Goal: Information Seeking & Learning: Learn about a topic

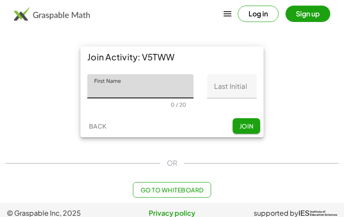
click at [179, 83] on input "First Name" at bounding box center [140, 86] width 106 height 24
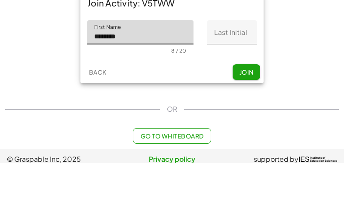
type input "********"
click at [217, 74] on input "Last Initial" at bounding box center [233, 86] width 50 height 24
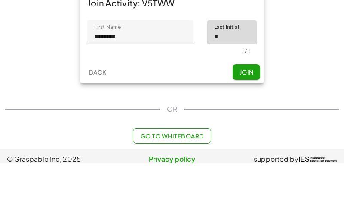
type input "*"
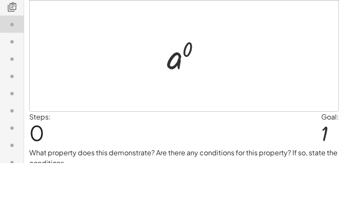
scroll to position [27, 0]
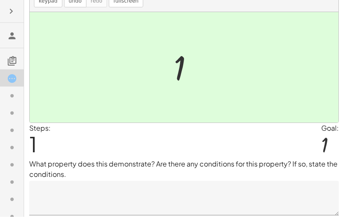
scroll to position [40, 0]
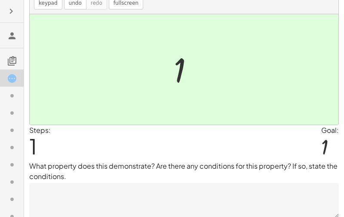
click at [301, 177] on p "What property does this demonstrate? Are there any conditions for this property…" at bounding box center [184, 171] width 310 height 21
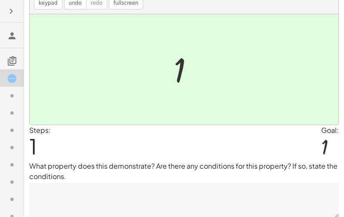
click at [248, 198] on textarea at bounding box center [184, 200] width 310 height 34
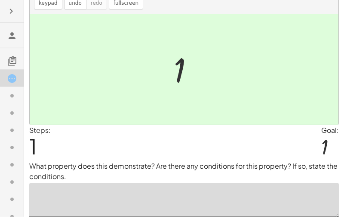
scroll to position [68, 0]
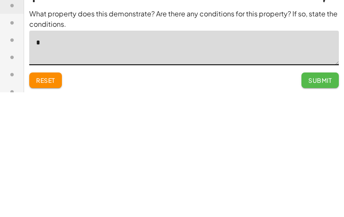
type textarea "*"
click at [320, 201] on span "Submit" at bounding box center [321, 205] width 24 height 8
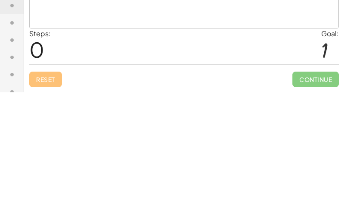
scroll to position [27, 0]
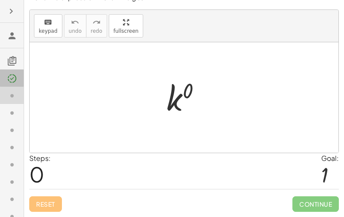
click at [11, 75] on icon at bounding box center [12, 78] width 10 height 10
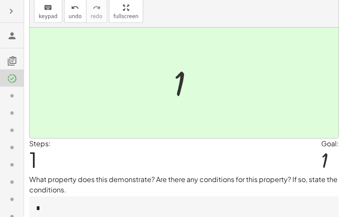
click at [11, 98] on icon at bounding box center [12, 95] width 10 height 10
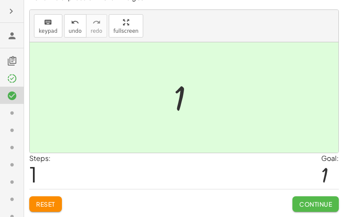
click at [320, 202] on span "Continue" at bounding box center [316, 204] width 33 height 8
click at [304, 204] on button "Continue" at bounding box center [316, 204] width 47 height 16
click at [326, 200] on span "Continue" at bounding box center [316, 204] width 33 height 8
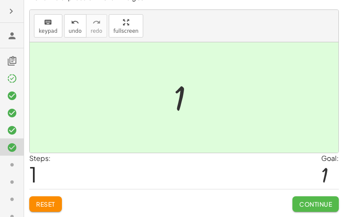
click at [316, 200] on span "Continue" at bounding box center [316, 204] width 33 height 8
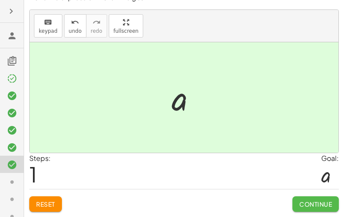
click at [318, 200] on span "Continue" at bounding box center [316, 204] width 33 height 8
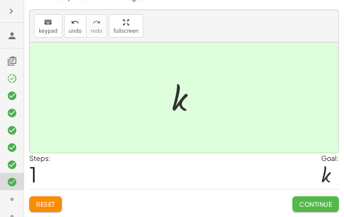
click at [316, 200] on span "Continue" at bounding box center [316, 204] width 33 height 8
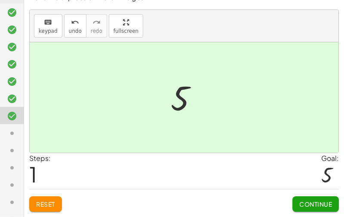
scroll to position [84, 0]
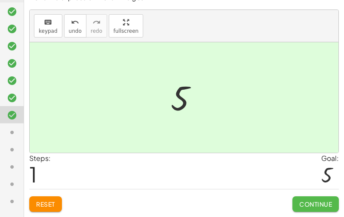
click at [323, 200] on span "Continue" at bounding box center [316, 204] width 33 height 8
click at [309, 200] on span "Continue" at bounding box center [316, 204] width 33 height 8
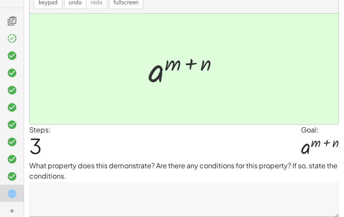
scroll to position [0, 0]
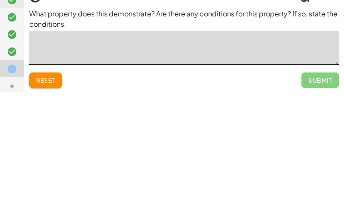
type textarea "*"
click at [50, 200] on span "Reset" at bounding box center [45, 204] width 19 height 8
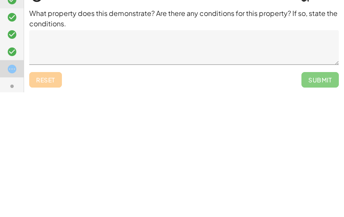
scroll to position [40, 0]
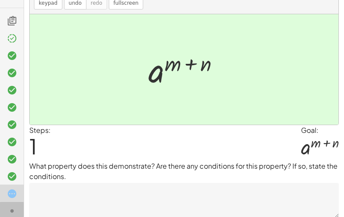
click at [10, 207] on icon at bounding box center [12, 210] width 10 height 10
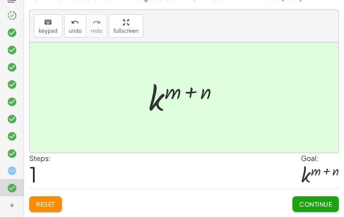
scroll to position [63, 0]
click at [11, 202] on icon at bounding box center [12, 205] width 10 height 10
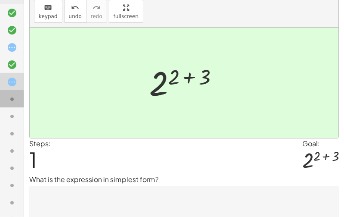
scroll to position [194, 0]
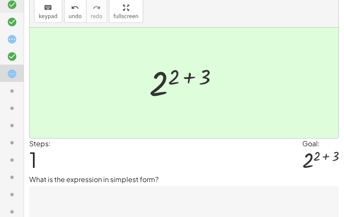
click at [10, 87] on icon at bounding box center [12, 91] width 10 height 10
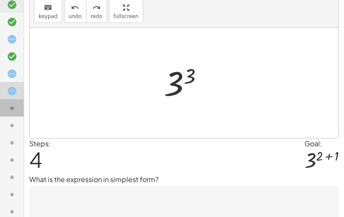
click at [12, 113] on icon at bounding box center [12, 108] width 10 height 10
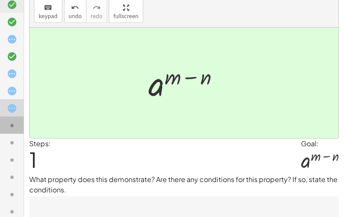
click at [10, 127] on icon at bounding box center [12, 125] width 10 height 10
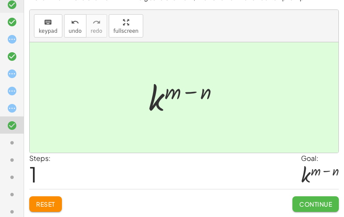
click at [314, 200] on span "Continue" at bounding box center [316, 204] width 33 height 8
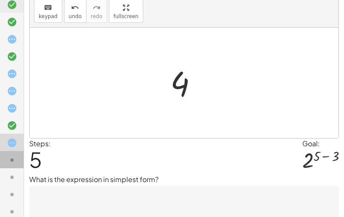
click at [9, 157] on icon at bounding box center [12, 160] width 10 height 10
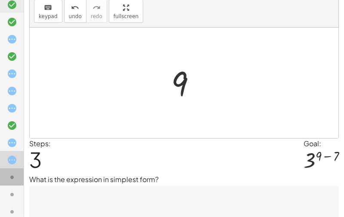
click at [18, 179] on div at bounding box center [15, 176] width 17 height 11
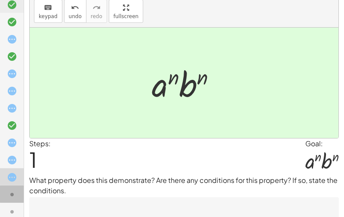
click at [19, 189] on div at bounding box center [15, 194] width 17 height 11
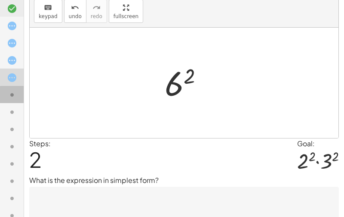
scroll to position [311, 0]
click at [10, 110] on icon at bounding box center [12, 111] width 10 height 10
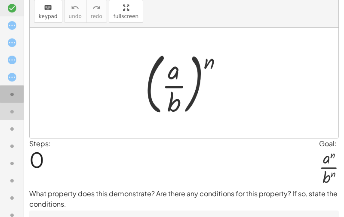
click at [18, 95] on div at bounding box center [15, 94] width 17 height 11
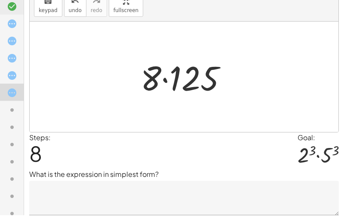
scroll to position [31, 0]
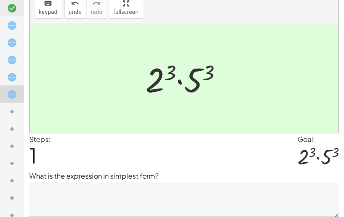
click at [130, 192] on textarea at bounding box center [184, 199] width 310 height 34
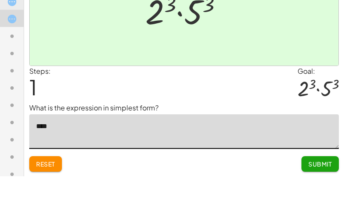
scroll to position [346, 0]
click at [10, 102] on div at bounding box center [12, 110] width 24 height 17
type textarea "***"
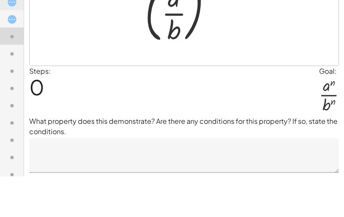
scroll to position [59, 0]
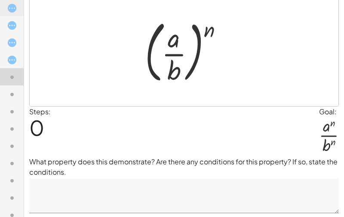
click at [10, 42] on icon at bounding box center [12, 42] width 10 height 10
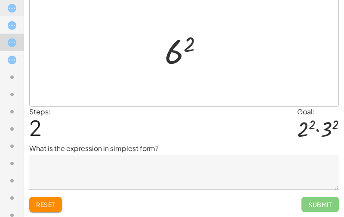
click at [11, 59] on icon at bounding box center [12, 60] width 10 height 10
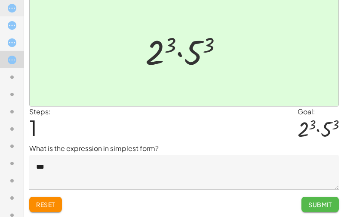
click at [317, 202] on span "Submit" at bounding box center [321, 204] width 24 height 8
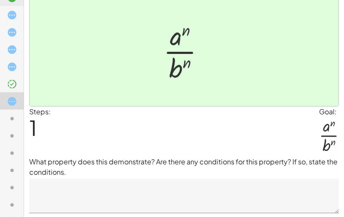
scroll to position [325, 0]
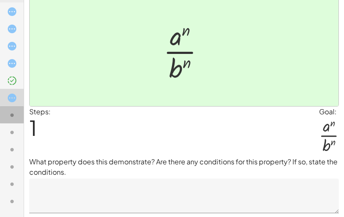
click at [13, 118] on icon at bounding box center [12, 115] width 10 height 10
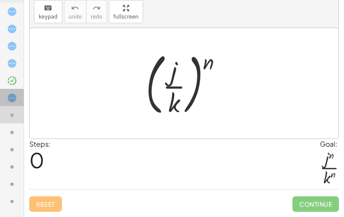
scroll to position [27, 0]
click at [12, 99] on icon at bounding box center [12, 98] width 10 height 10
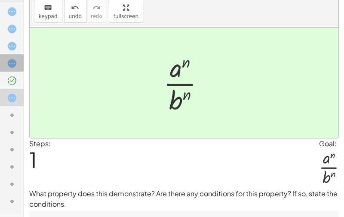
click at [11, 62] on icon at bounding box center [12, 63] width 10 height 10
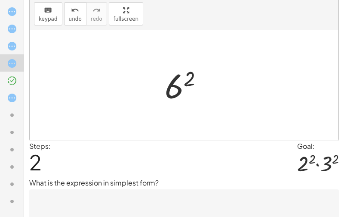
scroll to position [25, 0]
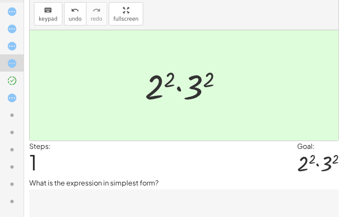
click at [129, 204] on textarea at bounding box center [184, 206] width 310 height 34
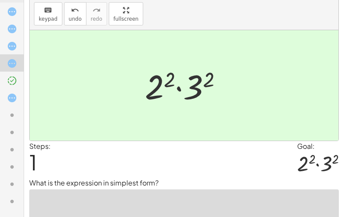
scroll to position [59, 0]
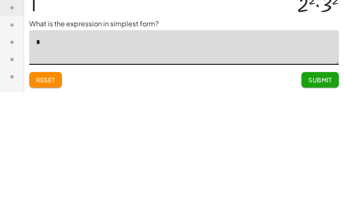
type textarea "**"
click at [313, 200] on span "Submit" at bounding box center [321, 204] width 24 height 8
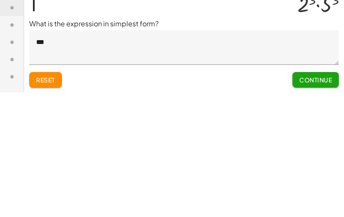
scroll to position [31, 0]
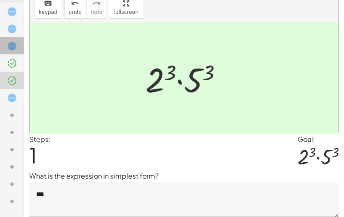
click at [16, 47] on icon at bounding box center [12, 46] width 10 height 10
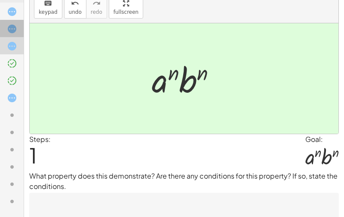
click at [16, 26] on icon at bounding box center [12, 29] width 10 height 10
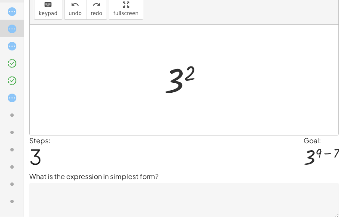
click at [12, 111] on icon at bounding box center [12, 115] width 10 height 10
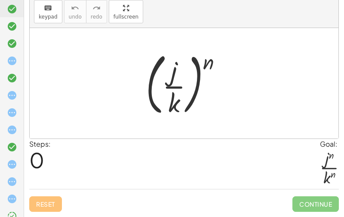
scroll to position [149, 0]
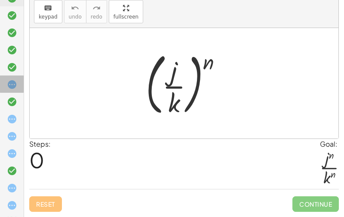
click at [15, 83] on icon at bounding box center [12, 84] width 10 height 10
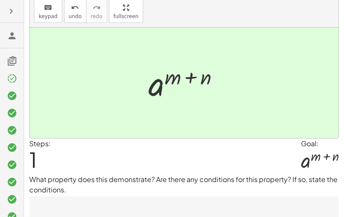
scroll to position [0, 0]
click at [16, 81] on icon at bounding box center [12, 78] width 10 height 10
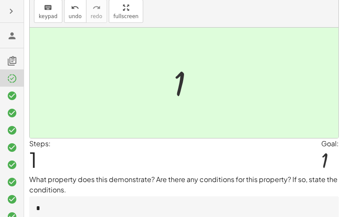
scroll to position [38, 0]
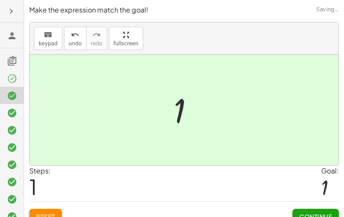
scroll to position [27, 0]
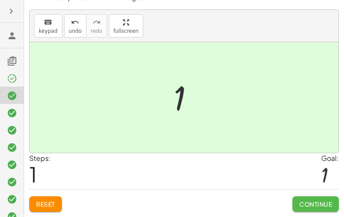
click at [318, 200] on span "Continue" at bounding box center [316, 204] width 33 height 8
click at [316, 200] on span "Continue" at bounding box center [316, 204] width 33 height 8
click at [315, 200] on span "Continue" at bounding box center [316, 204] width 33 height 8
click at [318, 201] on span "Continue" at bounding box center [316, 204] width 33 height 8
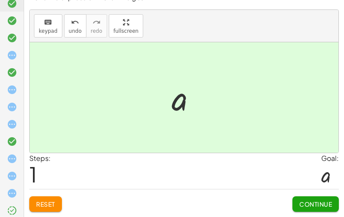
scroll to position [189, 0]
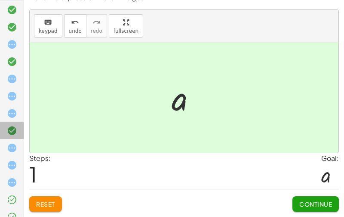
click at [13, 135] on icon at bounding box center [12, 130] width 10 height 10
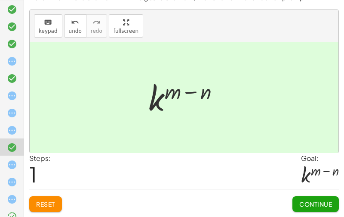
scroll to position [172, 0]
click at [14, 97] on icon at bounding box center [12, 96] width 10 height 10
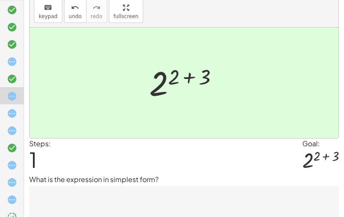
click at [94, 202] on textarea at bounding box center [184, 203] width 310 height 34
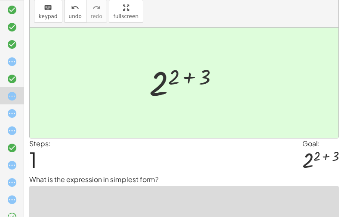
scroll to position [45, 0]
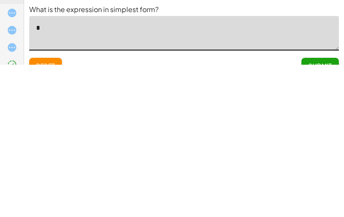
type textarea "**"
click at [319, 214] on span "Submit" at bounding box center [321, 218] width 24 height 8
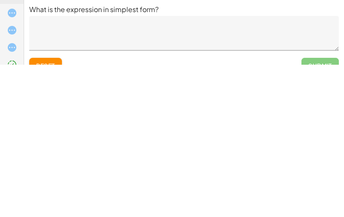
scroll to position [58, 0]
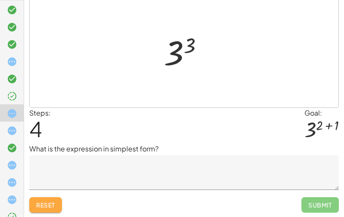
click at [48, 204] on span "Reset" at bounding box center [45, 205] width 19 height 8
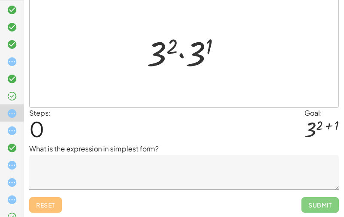
click at [136, 170] on textarea at bounding box center [184, 172] width 310 height 34
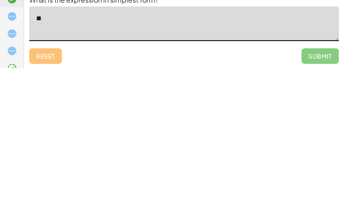
type textarea "*"
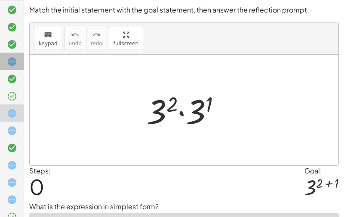
click at [15, 60] on icon at bounding box center [12, 61] width 10 height 10
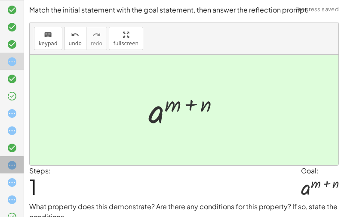
click at [14, 168] on icon at bounding box center [12, 165] width 10 height 10
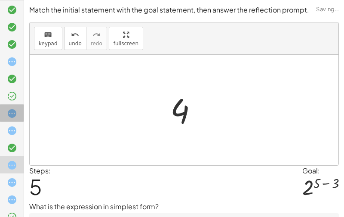
click at [8, 117] on icon at bounding box center [12, 113] width 10 height 10
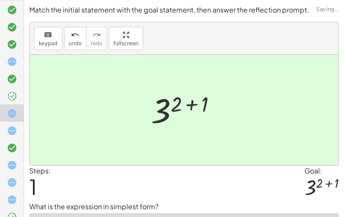
scroll to position [58, 0]
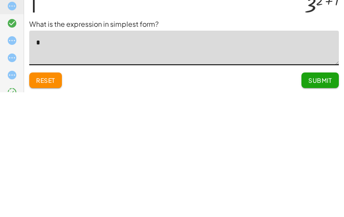
type textarea "**"
click at [321, 201] on span "Submit" at bounding box center [321, 205] width 24 height 8
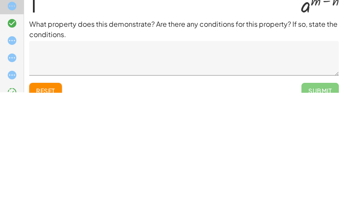
scroll to position [30, 0]
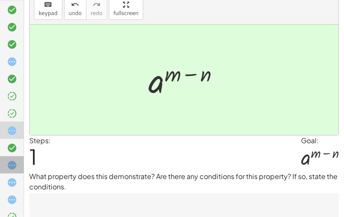
click at [14, 165] on icon at bounding box center [12, 165] width 10 height 10
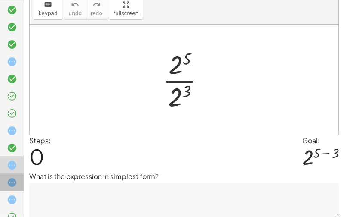
click at [12, 180] on icon at bounding box center [12, 182] width 10 height 10
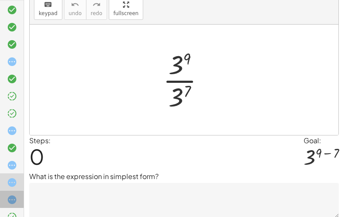
click at [11, 203] on icon at bounding box center [12, 199] width 10 height 10
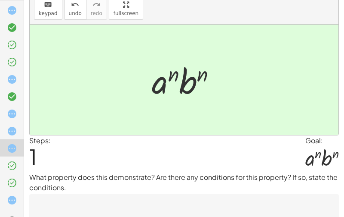
scroll to position [241, 0]
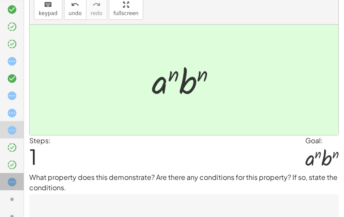
click at [14, 181] on icon at bounding box center [12, 182] width 10 height 10
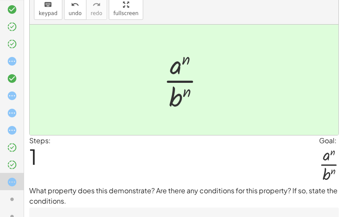
scroll to position [58, 0]
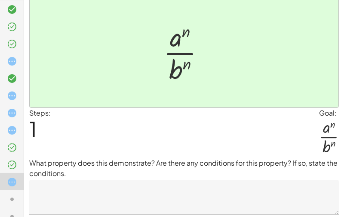
click at [8, 198] on icon at bounding box center [12, 199] width 10 height 10
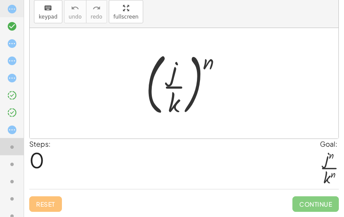
scroll to position [296, 0]
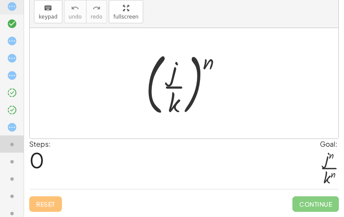
click at [14, 161] on icon at bounding box center [12, 161] width 10 height 10
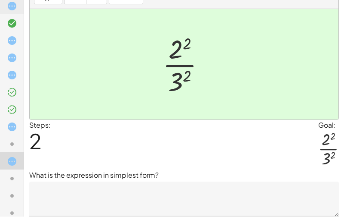
scroll to position [45, 0]
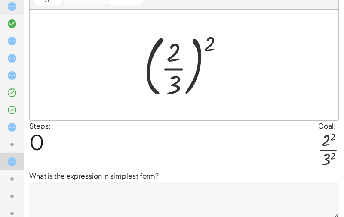
click at [12, 175] on icon at bounding box center [12, 179] width 10 height 10
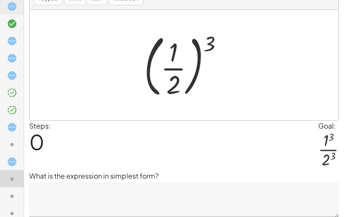
click at [12, 194] on icon at bounding box center [12, 196] width 10 height 10
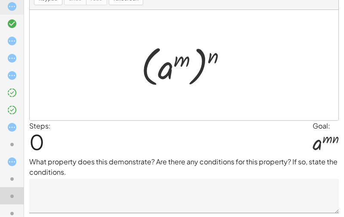
scroll to position [40, 0]
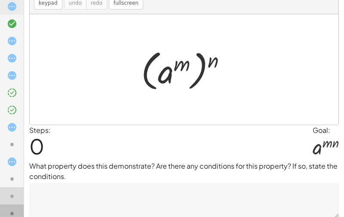
click at [9, 216] on icon at bounding box center [12, 213] width 10 height 10
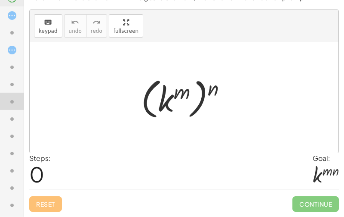
scroll to position [407, 0]
click at [13, 119] on icon at bounding box center [12, 119] width 10 height 10
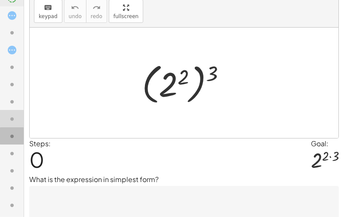
click at [15, 132] on icon at bounding box center [12, 136] width 10 height 10
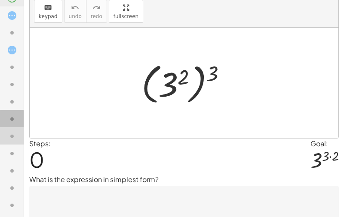
click at [12, 120] on icon at bounding box center [12, 119] width 10 height 10
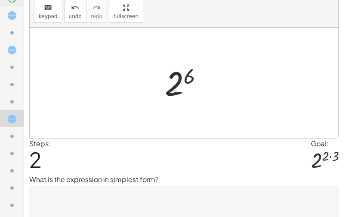
click at [106, 195] on textarea at bounding box center [184, 203] width 310 height 34
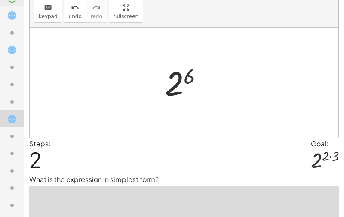
scroll to position [45, 0]
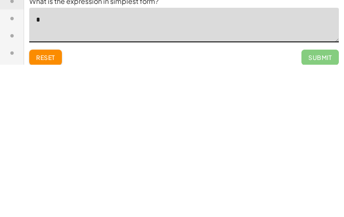
type textarea "*"
click at [325, 202] on span "Submit" at bounding box center [320, 210] width 37 height 16
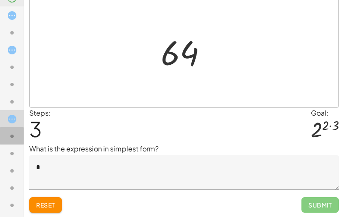
click at [16, 134] on icon at bounding box center [12, 136] width 10 height 10
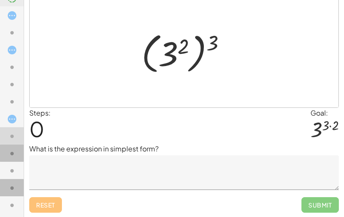
click at [18, 155] on div at bounding box center [15, 153] width 17 height 11
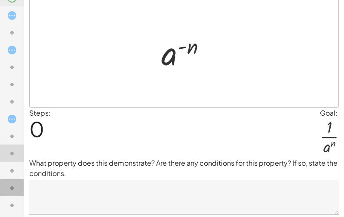
click at [19, 165] on div at bounding box center [15, 170] width 17 height 11
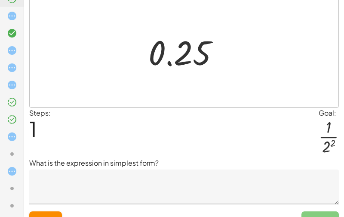
click at [19, 162] on div at bounding box center [12, 170] width 24 height 17
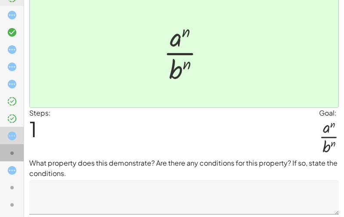
click at [16, 149] on icon at bounding box center [12, 153] width 10 height 10
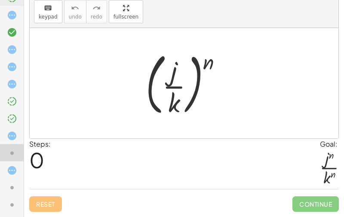
scroll to position [27, 0]
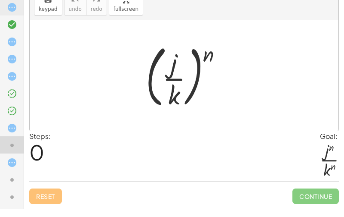
click at [51, 143] on div "Steps: 0" at bounding box center [40, 164] width 22 height 50
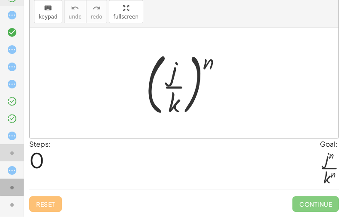
click at [2, 213] on div at bounding box center [12, 221] width 24 height 17
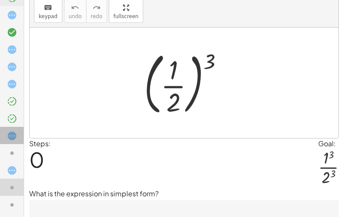
click at [10, 140] on icon at bounding box center [12, 135] width 10 height 10
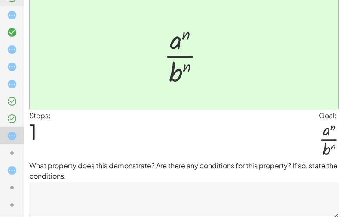
scroll to position [0, 0]
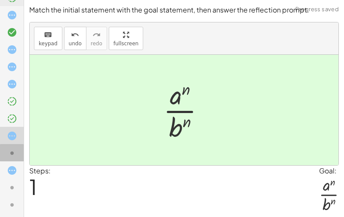
click at [9, 157] on icon at bounding box center [12, 153] width 10 height 10
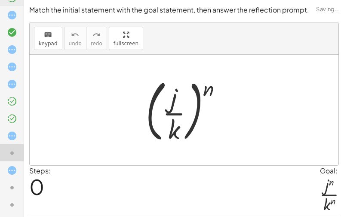
scroll to position [27, 0]
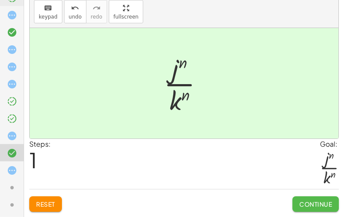
click at [323, 207] on span "Continue" at bounding box center [316, 204] width 33 height 8
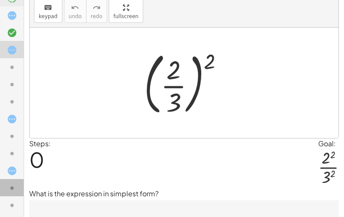
scroll to position [407, 0]
click at [17, 71] on div at bounding box center [15, 67] width 17 height 11
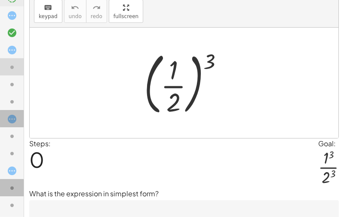
click at [11, 124] on icon at bounding box center [12, 119] width 10 height 10
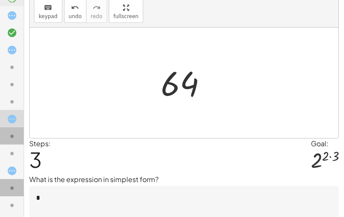
click at [16, 136] on icon at bounding box center [12, 136] width 10 height 10
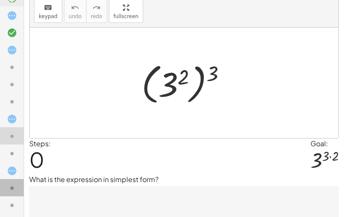
click at [12, 158] on icon at bounding box center [12, 153] width 10 height 10
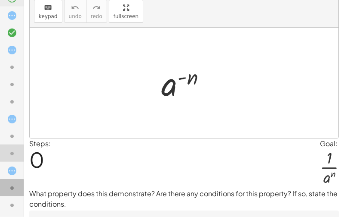
scroll to position [380, 0]
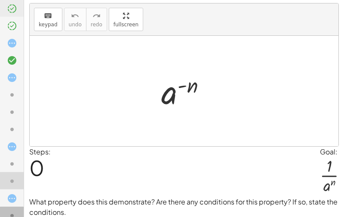
click at [11, 216] on icon at bounding box center [12, 215] width 10 height 10
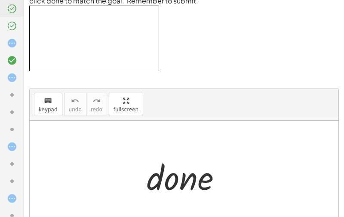
click at [23, 93] on div at bounding box center [15, 94] width 17 height 11
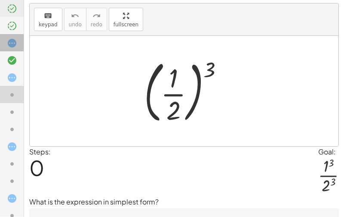
click at [22, 68] on div at bounding box center [12, 76] width 24 height 17
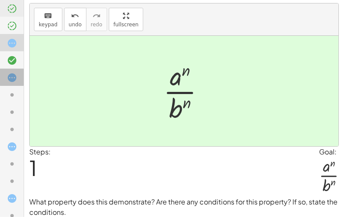
click at [16, 76] on icon at bounding box center [12, 77] width 10 height 10
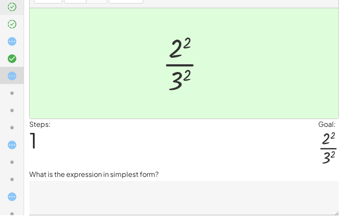
scroll to position [45, 0]
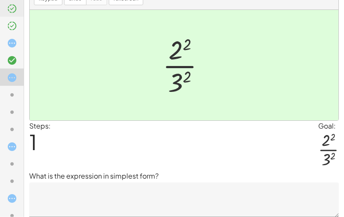
click at [310, 198] on textarea at bounding box center [184, 199] width 310 height 34
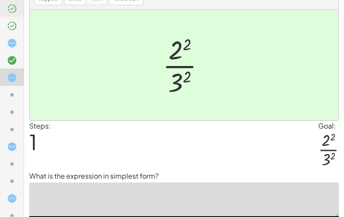
scroll to position [72, 0]
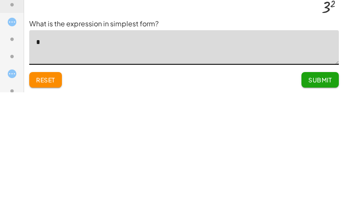
type textarea "**"
click at [322, 200] on span "Submit" at bounding box center [321, 204] width 24 height 8
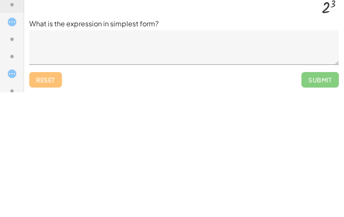
scroll to position [45, 0]
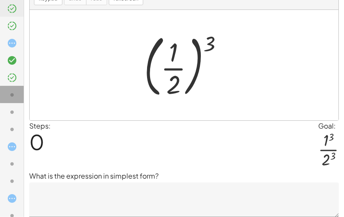
click at [17, 95] on icon at bounding box center [12, 95] width 10 height 10
click at [15, 137] on div at bounding box center [12, 145] width 24 height 17
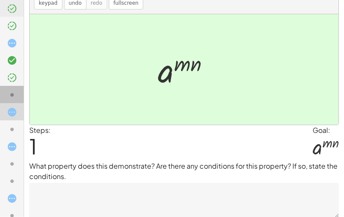
click at [13, 93] on icon at bounding box center [12, 95] width 10 height 10
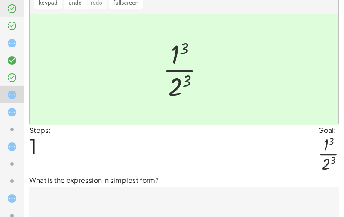
click at [57, 211] on textarea at bounding box center [184, 203] width 310 height 34
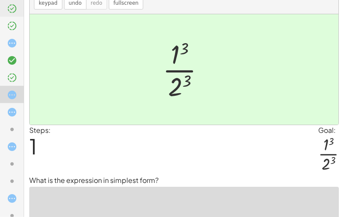
scroll to position [72, 0]
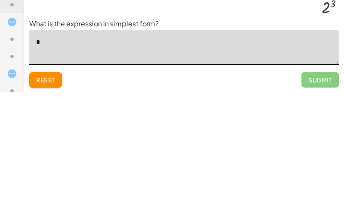
type textarea "**"
click at [320, 200] on span "Submit" at bounding box center [321, 204] width 24 height 8
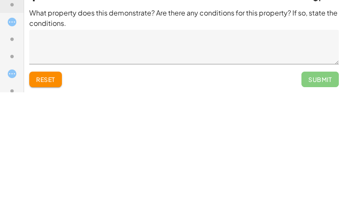
scroll to position [40, 0]
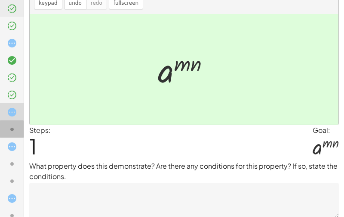
click at [16, 130] on icon at bounding box center [12, 129] width 10 height 10
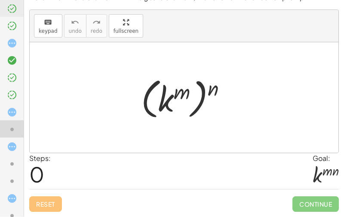
scroll to position [27, 0]
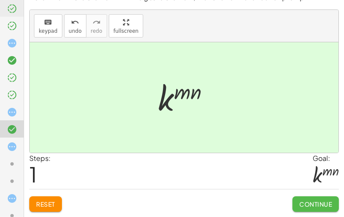
click at [315, 201] on span "Continue" at bounding box center [316, 204] width 33 height 8
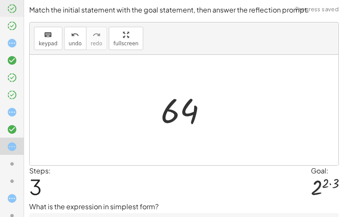
scroll to position [30, 0]
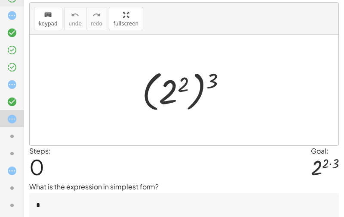
scroll to position [407, 0]
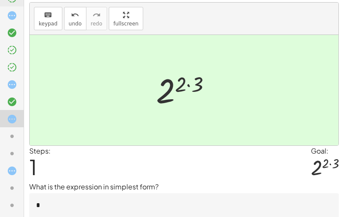
click at [130, 208] on textarea "*" at bounding box center [184, 210] width 310 height 34
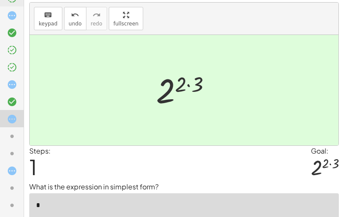
scroll to position [45, 0]
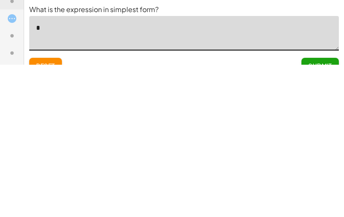
type textarea "**"
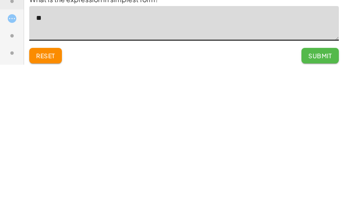
click at [320, 204] on span "Submit" at bounding box center [321, 208] width 24 height 8
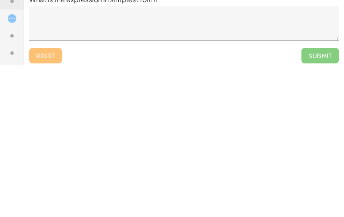
scroll to position [58, 0]
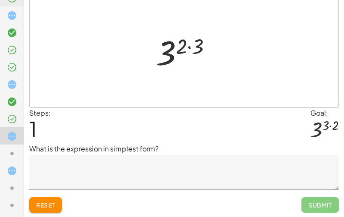
click at [136, 177] on textarea at bounding box center [184, 172] width 310 height 34
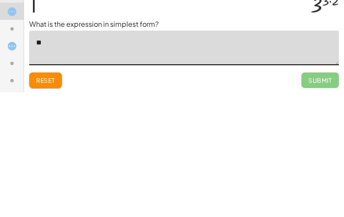
type textarea "*"
click at [16, 148] on icon at bounding box center [12, 153] width 10 height 10
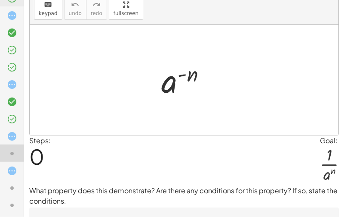
scroll to position [380, 0]
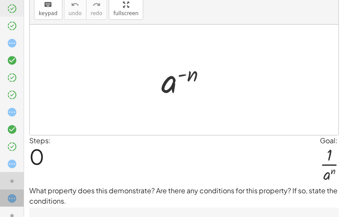
click at [14, 202] on icon at bounding box center [12, 198] width 10 height 10
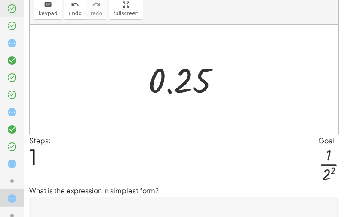
scroll to position [45, 0]
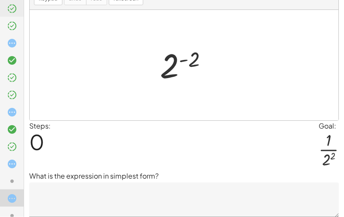
click at [91, 207] on textarea at bounding box center [184, 199] width 310 height 34
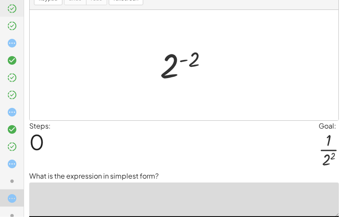
scroll to position [72, 0]
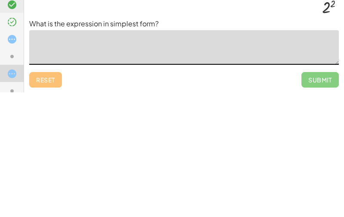
type textarea "*"
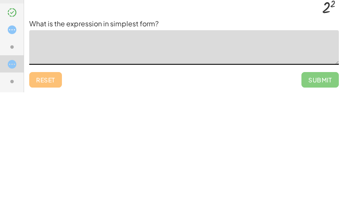
scroll to position [390, 0]
click at [12, 200] on icon at bounding box center [12, 205] width 10 height 10
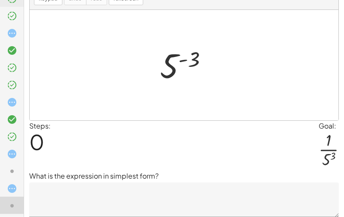
scroll to position [380, 0]
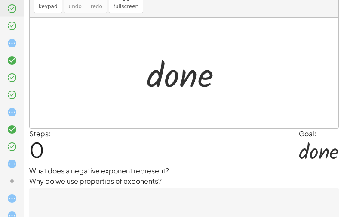
scroll to position [126, 0]
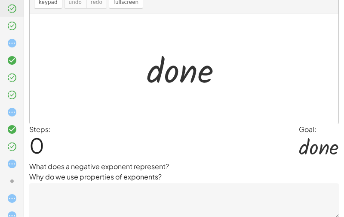
click at [315, 141] on div at bounding box center [319, 146] width 40 height 24
click at [303, 209] on textarea at bounding box center [184, 200] width 310 height 34
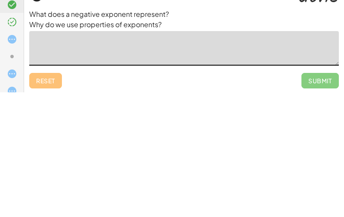
scroll to position [154, 0]
click at [21, 175] on div at bounding box center [15, 180] width 17 height 11
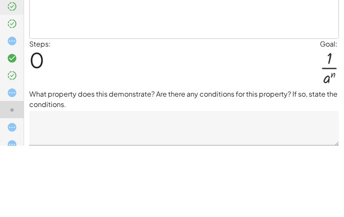
scroll to position [55, 0]
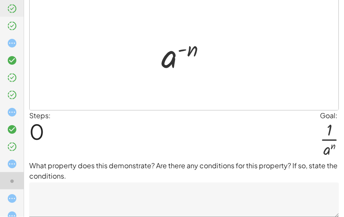
click at [134, 197] on textarea at bounding box center [184, 199] width 310 height 34
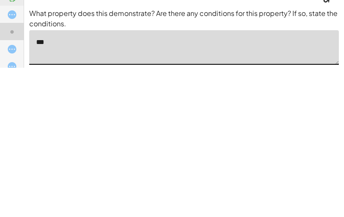
scroll to position [83, 0]
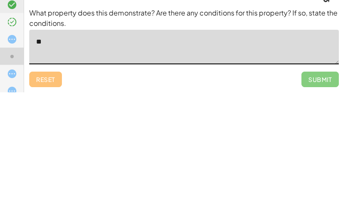
type textarea "*"
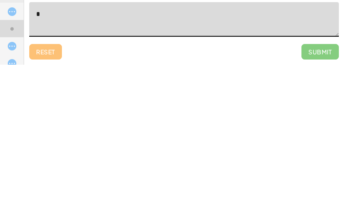
click at [326, 196] on span "Submit" at bounding box center [320, 204] width 37 height 16
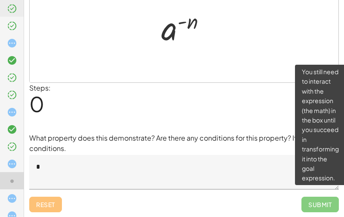
click at [202, 169] on textarea "*" at bounding box center [184, 172] width 310 height 34
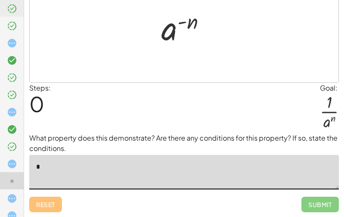
scroll to position [83, 0]
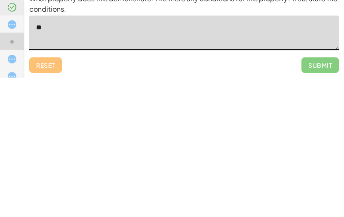
type textarea "*"
click at [17, 158] on div at bounding box center [15, 163] width 17 height 11
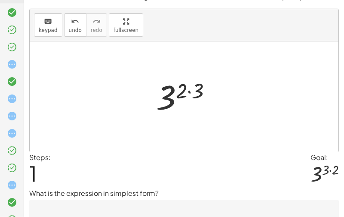
scroll to position [13, 0]
click at [15, 186] on icon at bounding box center [12, 185] width 10 height 10
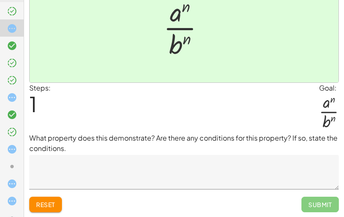
scroll to position [395, 0]
click at [70, 172] on textarea at bounding box center [184, 172] width 310 height 34
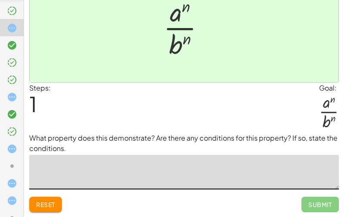
scroll to position [396, 0]
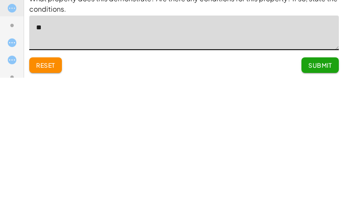
type textarea "***"
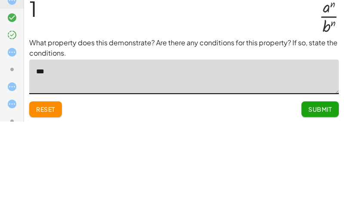
scroll to position [83, 0]
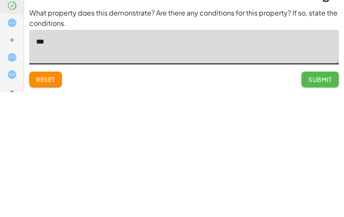
click at [325, 200] on span "Submit" at bounding box center [321, 204] width 24 height 8
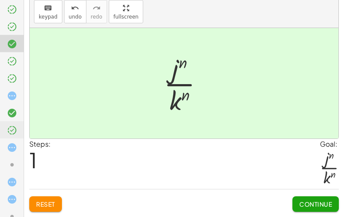
scroll to position [380, 0]
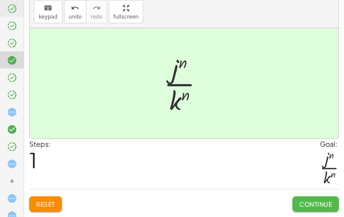
click at [315, 205] on span "Continue" at bounding box center [316, 204] width 33 height 8
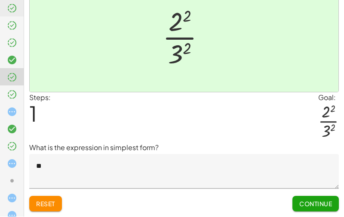
scroll to position [72, 0]
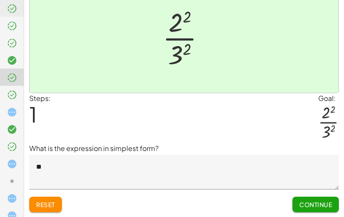
click at [295, 186] on textarea "**" at bounding box center [184, 172] width 310 height 34
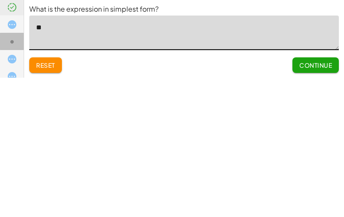
click at [16, 176] on icon at bounding box center [12, 181] width 10 height 10
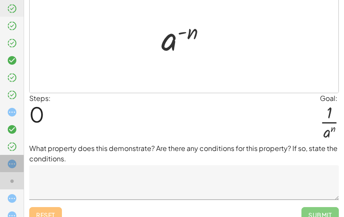
click at [16, 189] on div at bounding box center [12, 197] width 24 height 17
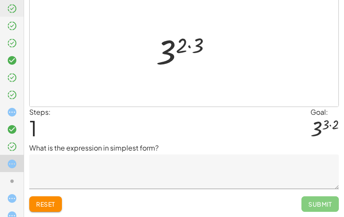
scroll to position [58, 0]
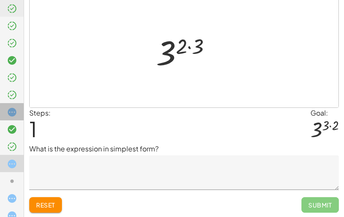
click at [6, 137] on div at bounding box center [12, 145] width 24 height 17
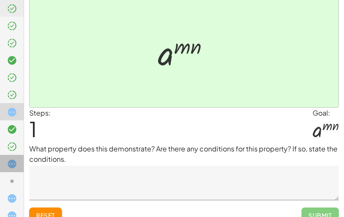
click at [15, 189] on div at bounding box center [12, 197] width 24 height 17
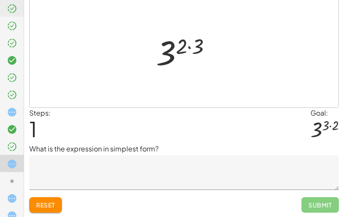
click at [141, 174] on textarea at bounding box center [184, 172] width 310 height 34
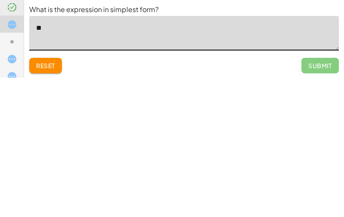
type textarea "*"
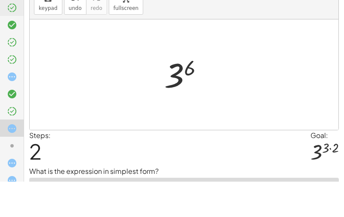
click at [338, 55] on div at bounding box center [184, 110] width 309 height 110
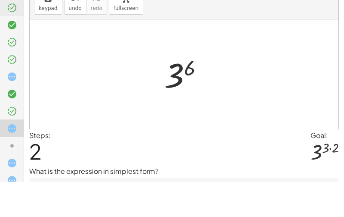
scroll to position [30, 0]
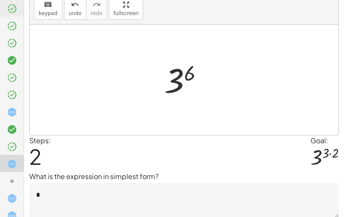
click at [125, 196] on textarea "*" at bounding box center [184, 200] width 310 height 34
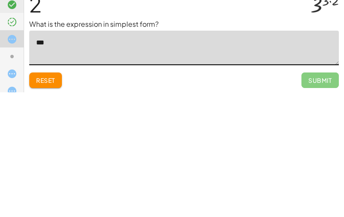
type textarea "***"
click at [319, 197] on span "Submit" at bounding box center [320, 205] width 37 height 16
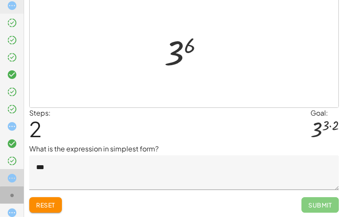
click at [16, 198] on icon at bounding box center [12, 195] width 10 height 10
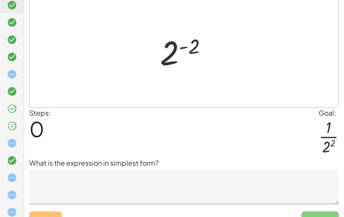
scroll to position [159, 0]
click at [11, 146] on icon at bounding box center [12, 143] width 10 height 10
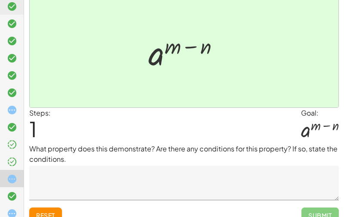
scroll to position [125, 0]
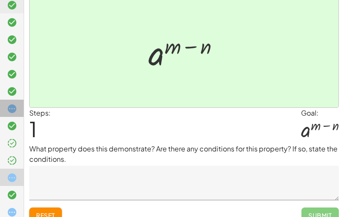
click at [14, 134] on div at bounding box center [12, 142] width 24 height 17
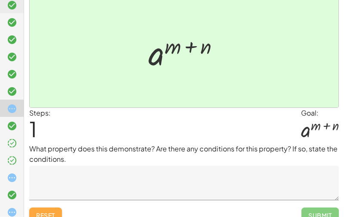
click at [50, 212] on span "Reset" at bounding box center [45, 215] width 19 height 8
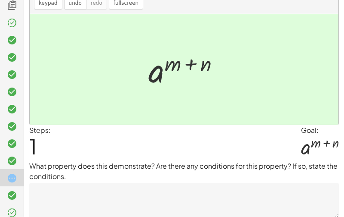
scroll to position [57, 0]
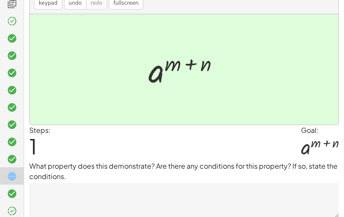
click at [74, 199] on textarea at bounding box center [184, 200] width 310 height 34
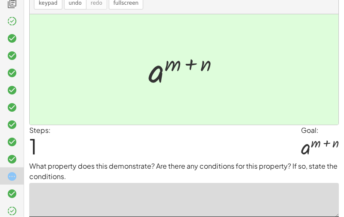
scroll to position [68, 0]
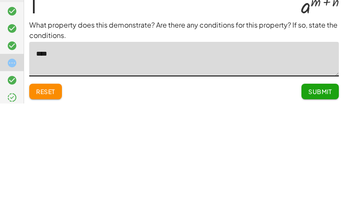
type textarea "*****"
click at [318, 197] on button "Submit" at bounding box center [320, 205] width 37 height 16
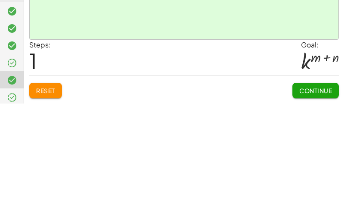
scroll to position [27, 0]
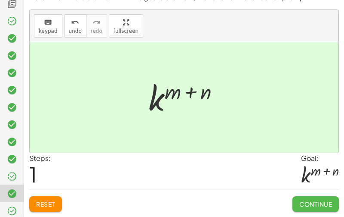
click at [317, 202] on span "Continue" at bounding box center [316, 204] width 33 height 8
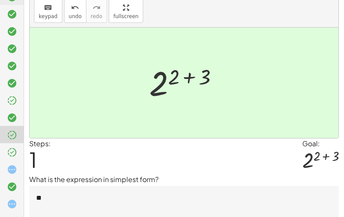
scroll to position [134, 0]
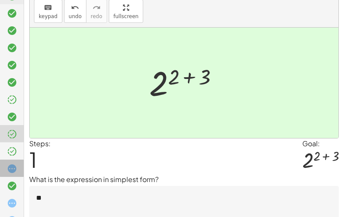
click at [15, 164] on icon at bounding box center [12, 168] width 10 height 10
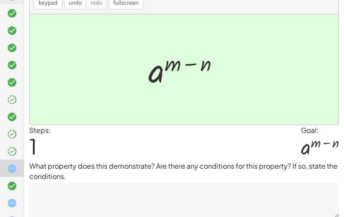
scroll to position [0, 0]
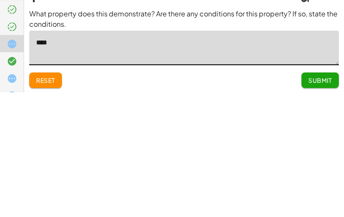
type textarea "*****"
click at [326, 201] on span "Submit" at bounding box center [321, 205] width 24 height 8
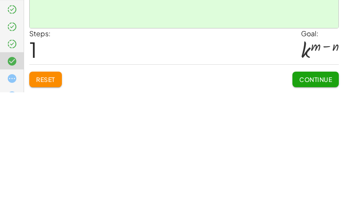
scroll to position [27, 0]
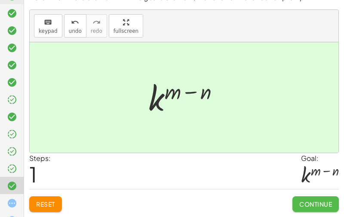
click at [317, 200] on span "Continue" at bounding box center [316, 204] width 33 height 8
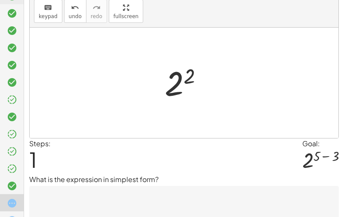
click at [126, 200] on textarea at bounding box center [184, 203] width 310 height 34
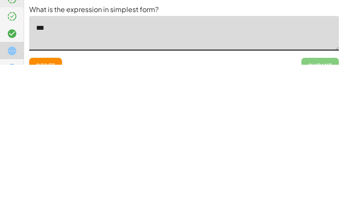
scroll to position [58, 0]
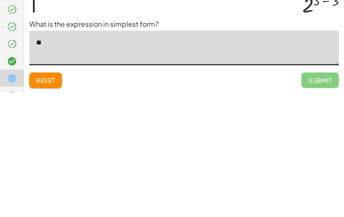
type textarea "*"
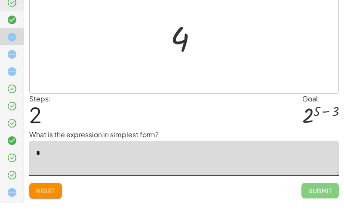
scroll to position [298, 0]
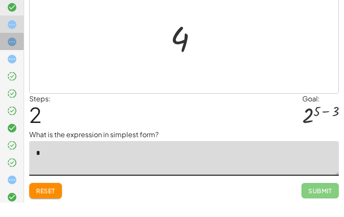
type textarea "*"
click at [15, 81] on div at bounding box center [12, 89] width 24 height 17
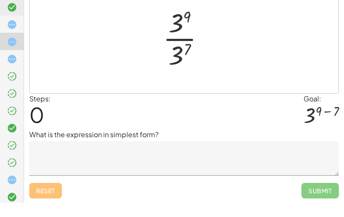
scroll to position [58, 0]
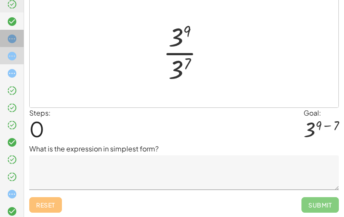
click at [15, 64] on div at bounding box center [12, 72] width 24 height 17
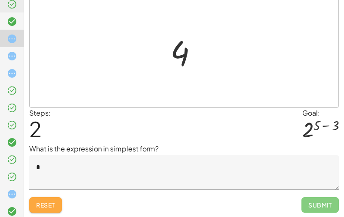
click at [49, 206] on span "Reset" at bounding box center [45, 205] width 19 height 8
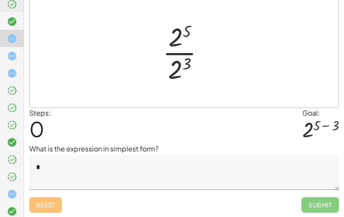
click at [205, 168] on textarea "*" at bounding box center [184, 172] width 310 height 34
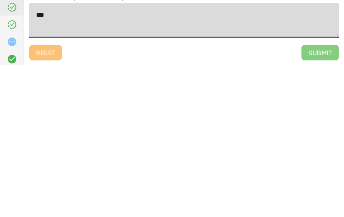
type textarea "***"
click at [324, 197] on span "Submit" at bounding box center [320, 205] width 37 height 16
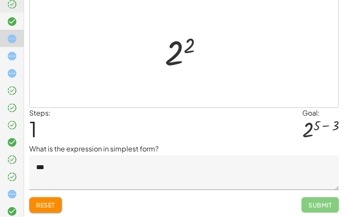
click at [308, 211] on span "Submit" at bounding box center [320, 205] width 37 height 16
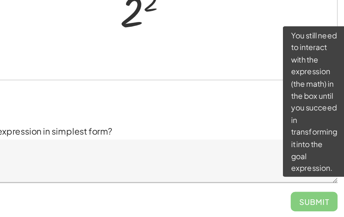
click at [0, 0] on div "Match the initial statement with the goal statement, then answer the reflection…" at bounding box center [0, 0] width 0 height 0
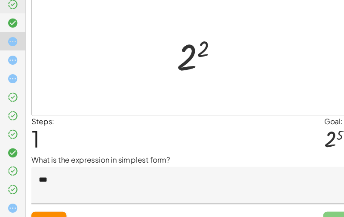
click at [318, 208] on span "Submit" at bounding box center [320, 205] width 37 height 16
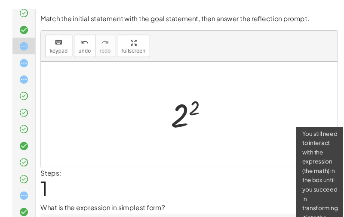
scroll to position [57, 0]
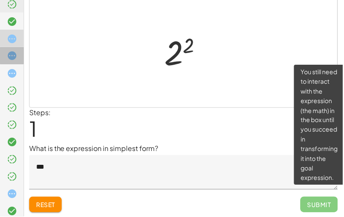
click at [8, 60] on icon at bounding box center [12, 56] width 10 height 10
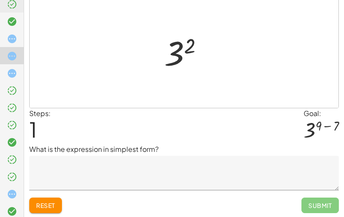
click at [182, 183] on textarea at bounding box center [184, 172] width 310 height 34
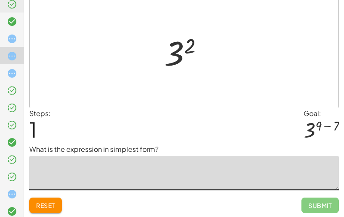
scroll to position [57, 0]
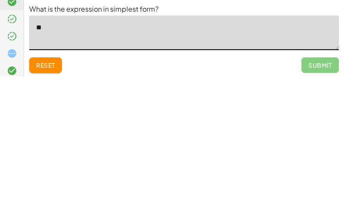
type textarea "*"
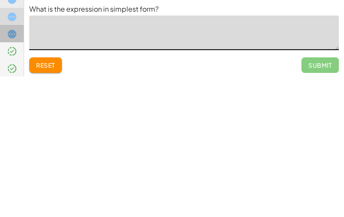
click at [13, 169] on icon at bounding box center [12, 174] width 10 height 10
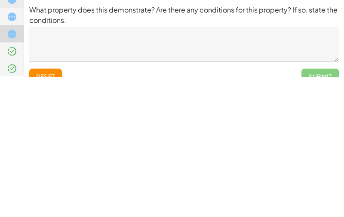
scroll to position [58, 0]
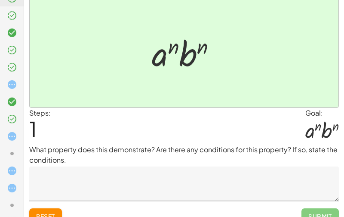
click at [20, 195] on div at bounding box center [12, 187] width 24 height 17
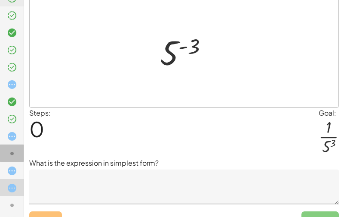
click at [13, 179] on div at bounding box center [12, 187] width 24 height 17
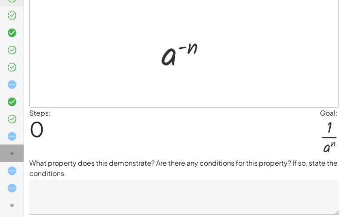
click at [18, 153] on div at bounding box center [15, 153] width 17 height 11
click at [19, 136] on div at bounding box center [15, 135] width 17 height 11
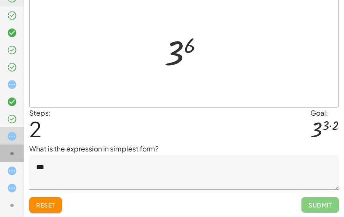
click at [14, 154] on icon at bounding box center [12, 153] width 10 height 10
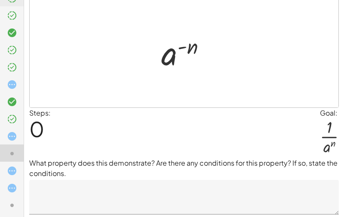
click at [101, 194] on textarea at bounding box center [184, 197] width 310 height 34
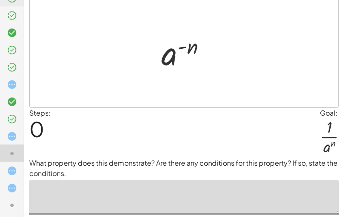
scroll to position [70, 0]
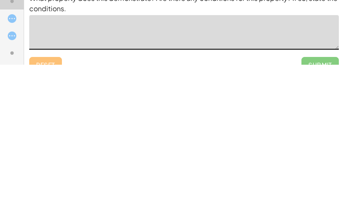
type textarea "*"
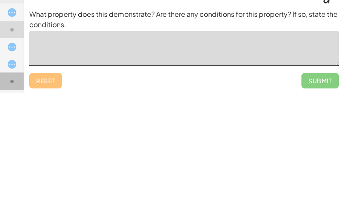
click at [19, 199] on div at bounding box center [15, 204] width 17 height 11
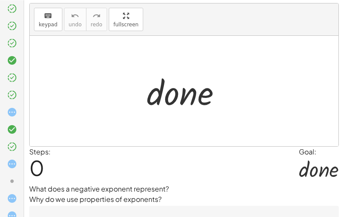
scroll to position [104, 0]
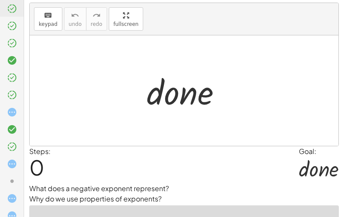
scroll to position [154, 0]
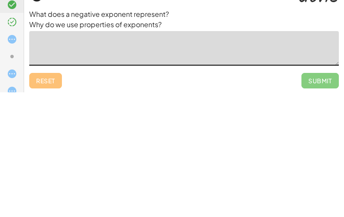
type textarea "*"
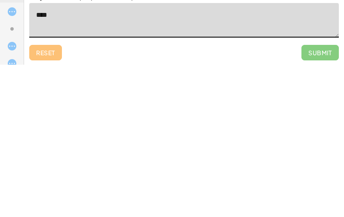
type textarea "****"
click at [331, 197] on span "Submit" at bounding box center [320, 205] width 37 height 16
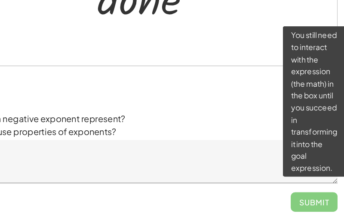
scroll to position [154, 1]
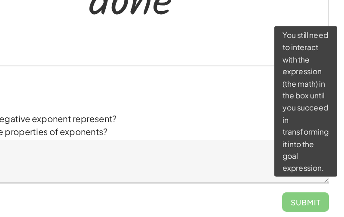
click at [197, 96] on div "Steps: 0 Goal: · d · o · n · e" at bounding box center [183, 114] width 310 height 37
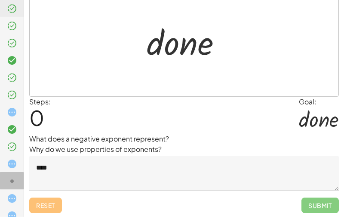
click at [15, 160] on icon at bounding box center [12, 163] width 10 height 10
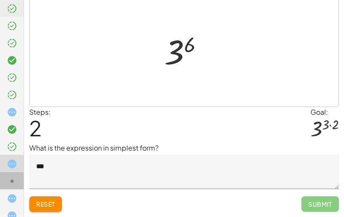
scroll to position [58, 0]
